Goal: Navigation & Orientation: Locate item on page

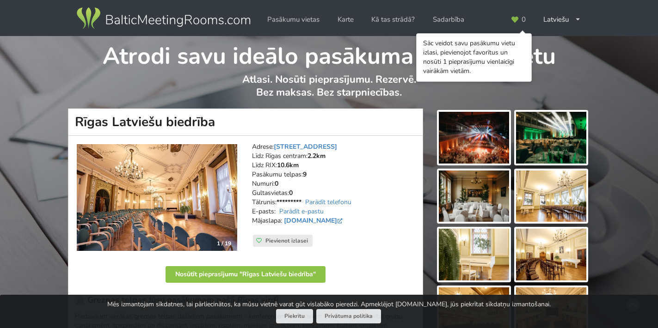
click at [465, 143] on img at bounding box center [474, 138] width 70 height 52
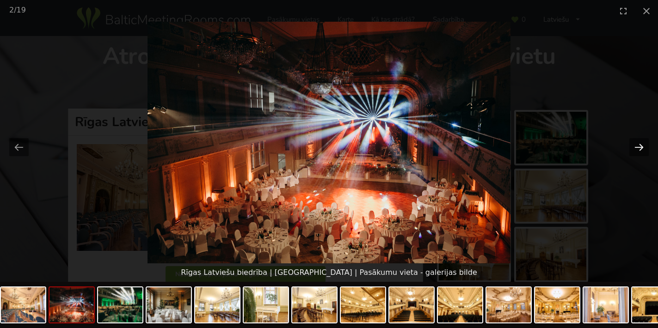
click at [639, 148] on button "Next slide" at bounding box center [638, 147] width 19 height 18
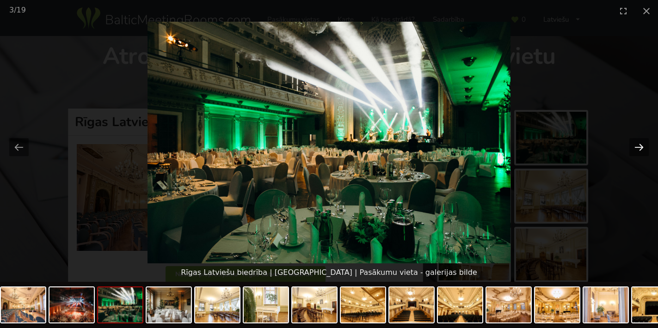
click at [636, 147] on button "Next slide" at bounding box center [638, 147] width 19 height 18
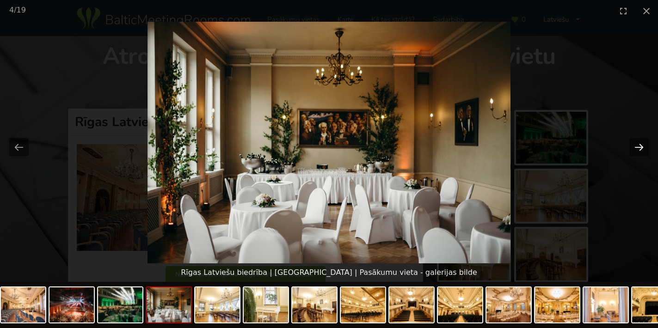
click at [635, 146] on button "Next slide" at bounding box center [638, 147] width 19 height 18
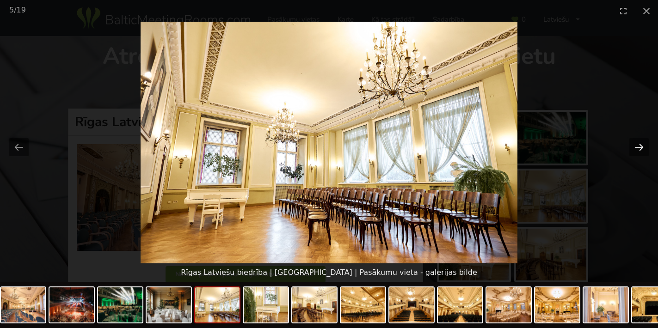
click at [635, 145] on button "Next slide" at bounding box center [638, 147] width 19 height 18
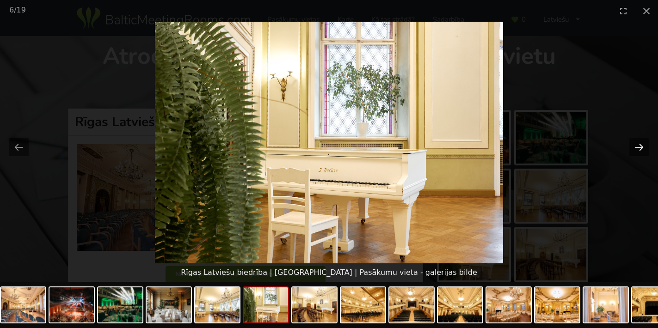
click at [634, 145] on button "Next slide" at bounding box center [638, 147] width 19 height 18
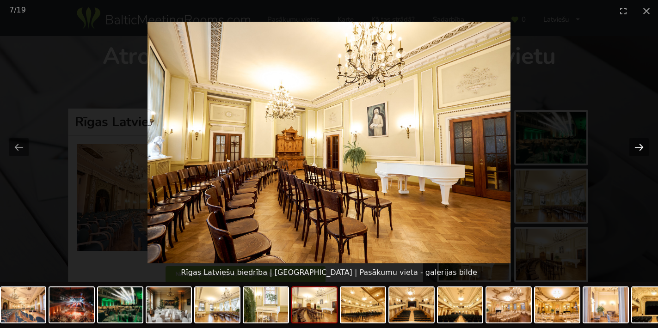
click at [634, 145] on button "Next slide" at bounding box center [638, 147] width 19 height 18
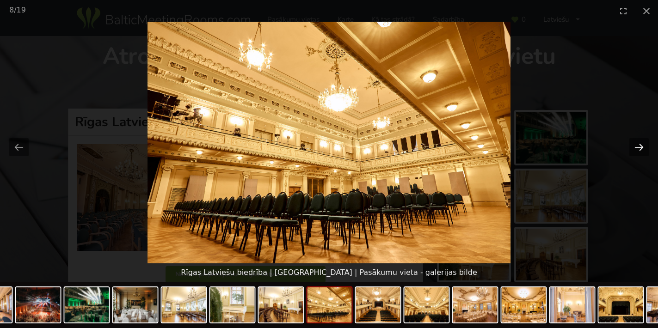
click at [634, 145] on button "Next slide" at bounding box center [638, 147] width 19 height 18
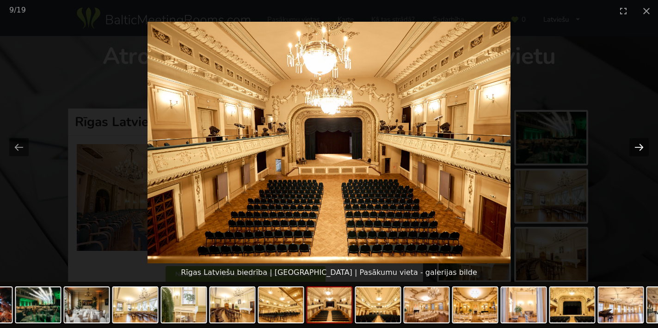
click at [633, 145] on button "Next slide" at bounding box center [638, 147] width 19 height 18
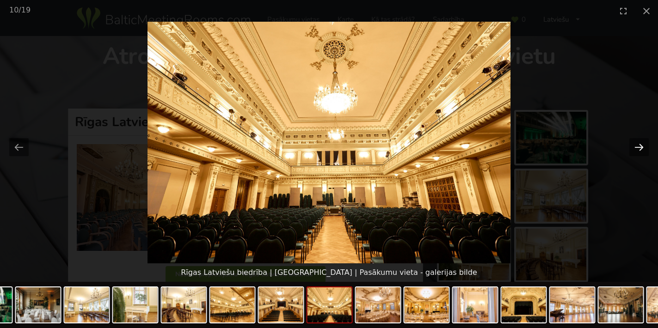
click at [633, 145] on button "Next slide" at bounding box center [638, 147] width 19 height 18
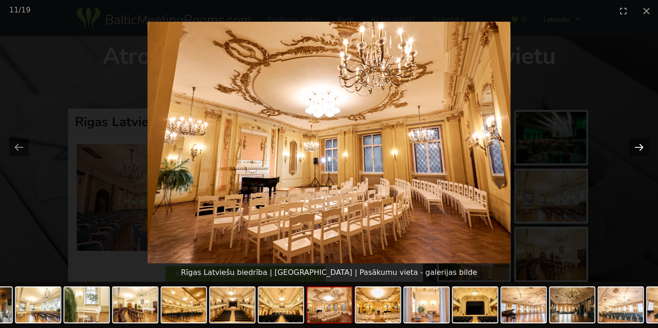
click at [631, 145] on button "Next slide" at bounding box center [638, 147] width 19 height 18
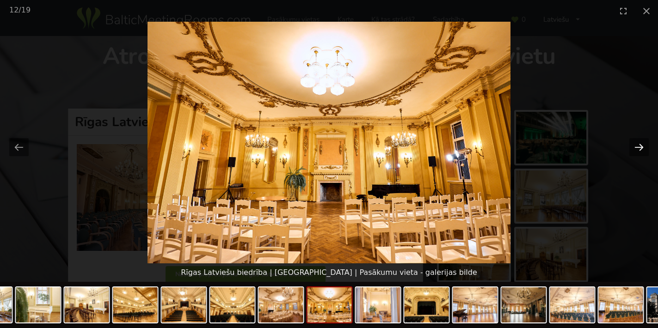
click at [631, 145] on button "Next slide" at bounding box center [638, 147] width 19 height 18
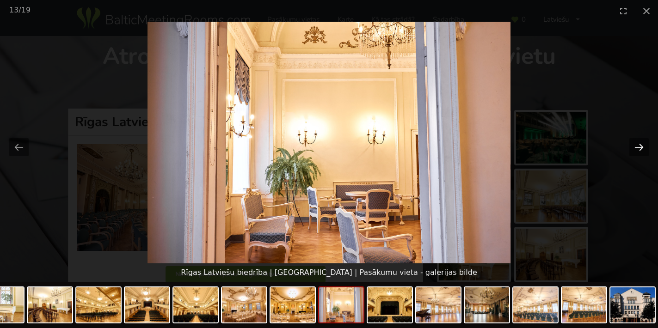
click at [630, 144] on button "Next slide" at bounding box center [638, 147] width 19 height 18
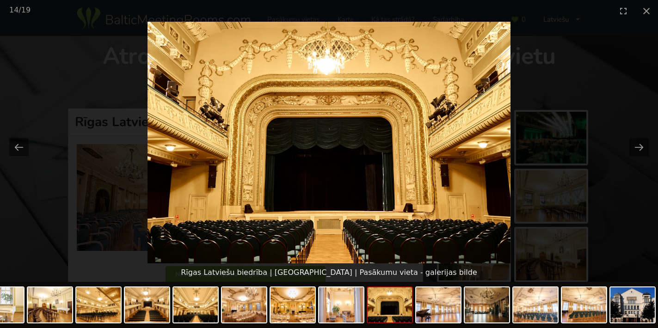
click at [627, 144] on picture at bounding box center [329, 143] width 658 height 242
